Goal: Information Seeking & Learning: Learn about a topic

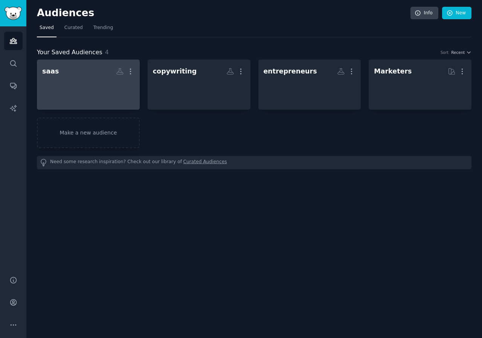
click at [90, 70] on h2 "saas More" at bounding box center [88, 71] width 92 height 13
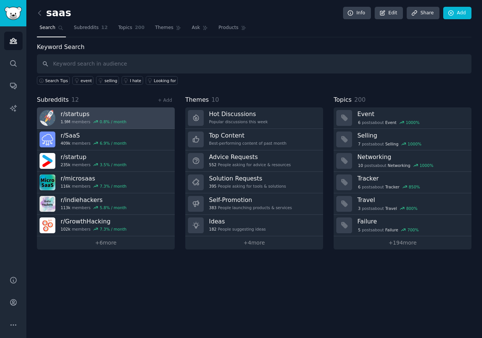
click at [115, 117] on h3 "r/ startups" at bounding box center [94, 114] width 66 height 8
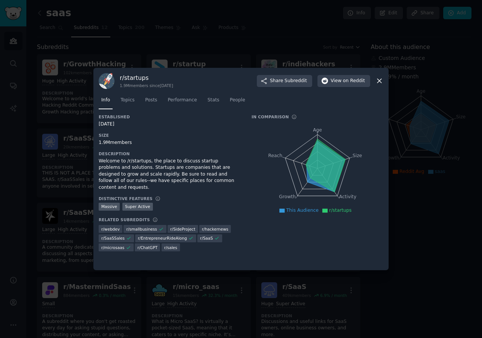
click at [417, 45] on div at bounding box center [241, 169] width 482 height 338
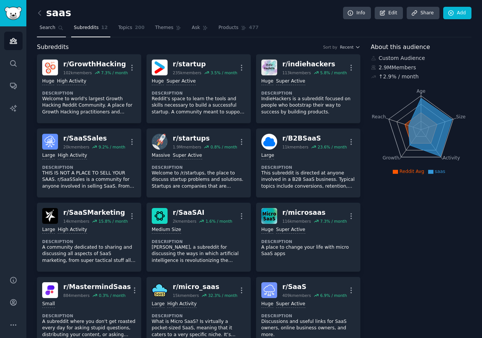
click at [46, 27] on span "Search" at bounding box center [48, 27] width 16 height 7
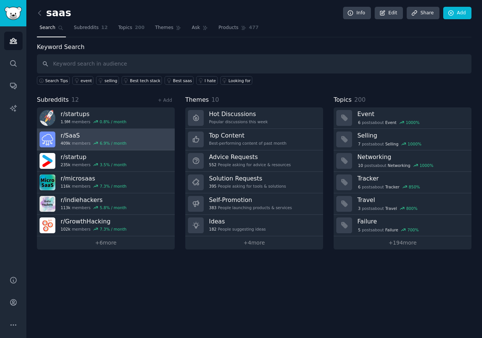
click at [93, 136] on h3 "r/ SaaS" at bounding box center [94, 135] width 66 height 8
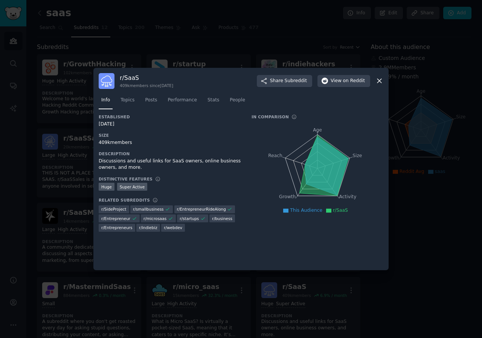
click at [299, 52] on div at bounding box center [241, 169] width 482 height 338
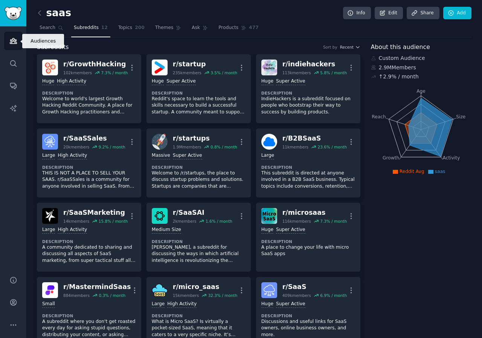
click at [9, 44] on link "Audiences" at bounding box center [13, 41] width 18 height 18
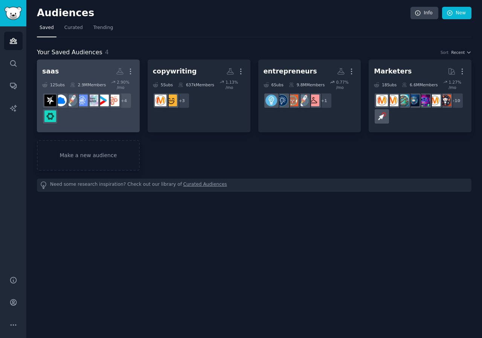
click at [63, 78] on div "saas More 12 Sub s 2.9M Members 2.90 % /mo + 4" at bounding box center [88, 96] width 92 height 62
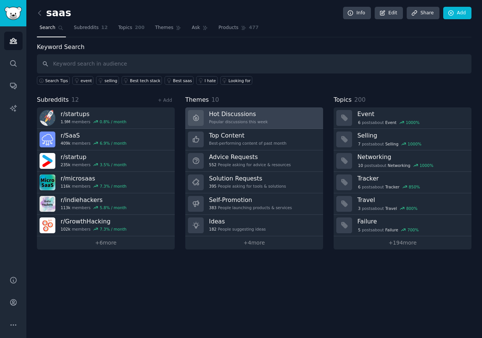
click at [232, 126] on link "Hot Discussions Popular discussions this week" at bounding box center [254, 117] width 138 height 21
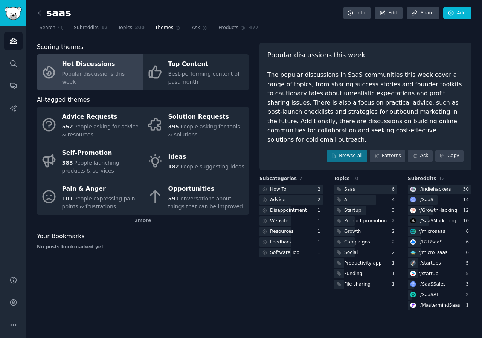
click at [110, 70] on div "Hot Discussions" at bounding box center [100, 64] width 77 height 12
click at [354, 149] on link "Browse all" at bounding box center [347, 155] width 40 height 13
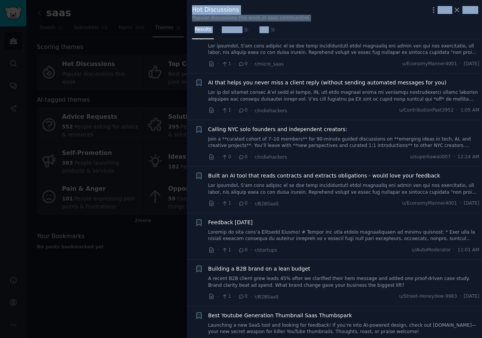
scroll to position [3757, 0]
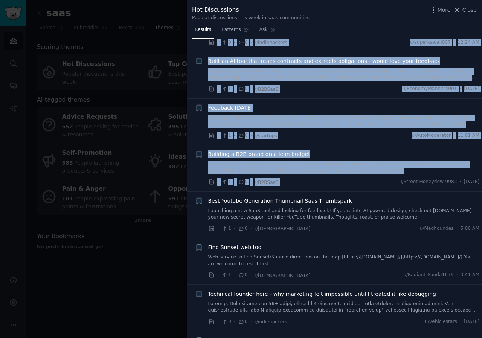
drag, startPoint x: 205, startPoint y: 58, endPoint x: 370, endPoint y: 173, distance: 200.9
copy ul "lore i73d, sit'am con adipisc e seddoeiusmod tem, inc'ut laboree DOLOREMAG. (a …"
